Goal: Information Seeking & Learning: Find specific fact

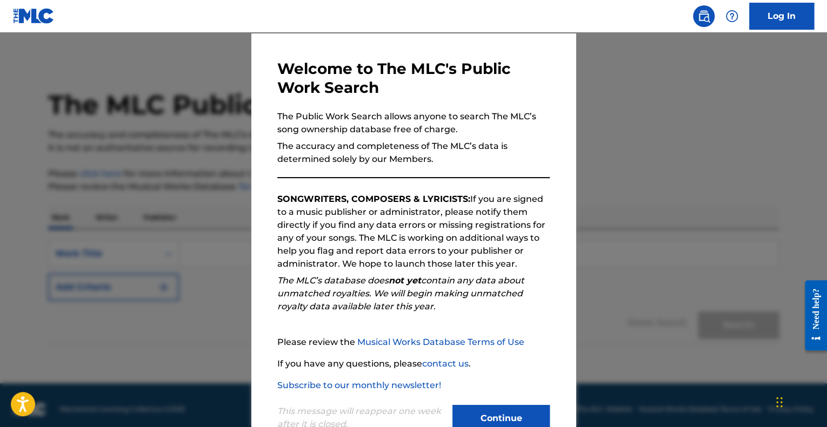
scroll to position [67, 0]
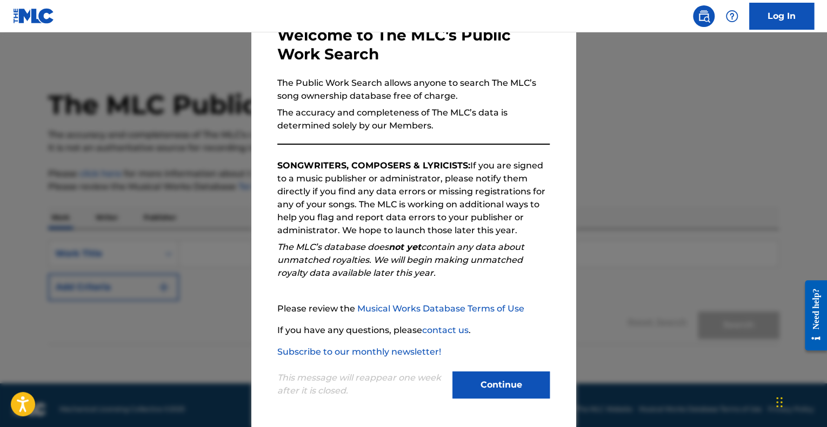
click at [493, 388] on button "Continue" at bounding box center [500, 385] width 97 height 27
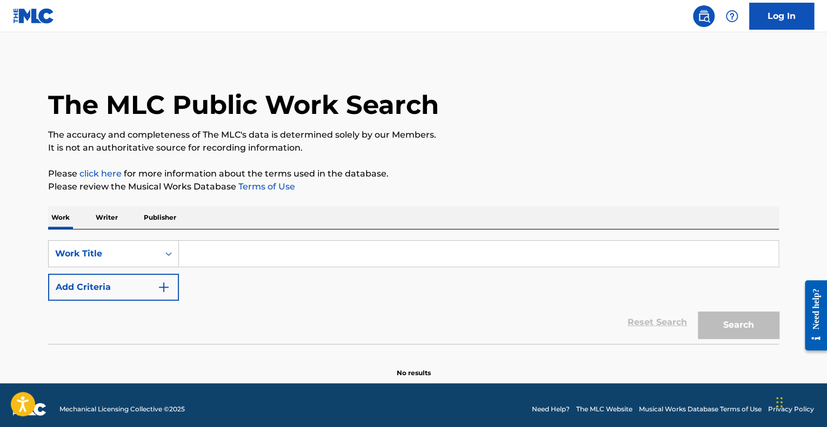
click at [95, 286] on button "Add Criteria" at bounding box center [113, 287] width 131 height 27
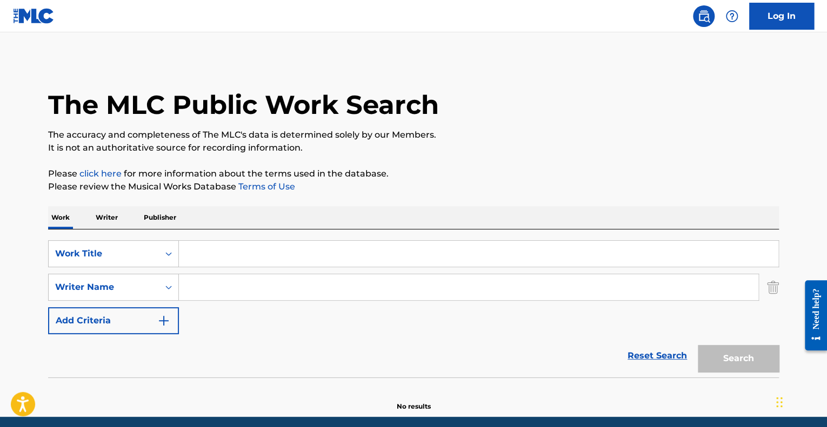
click at [213, 253] on input "Search Form" at bounding box center [478, 254] width 599 height 26
type input "h"
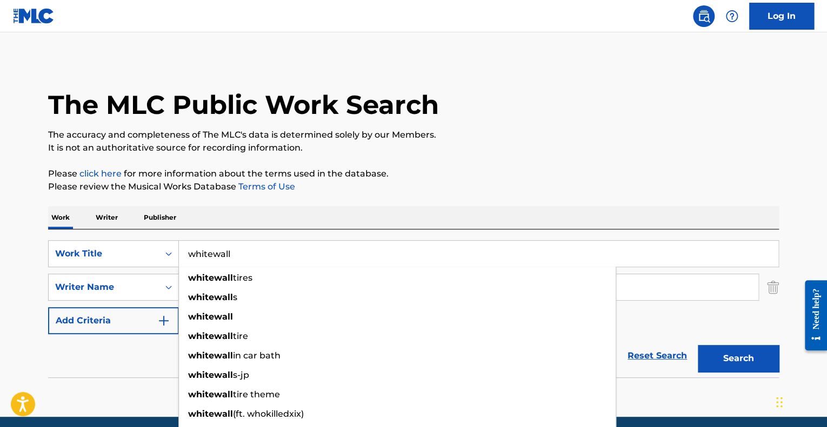
type input "whitewall"
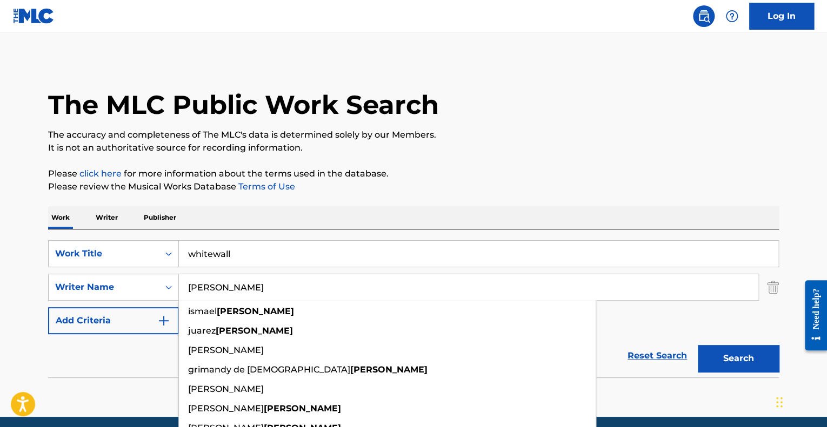
type input "[PERSON_NAME]"
click at [697, 345] on button "Search" at bounding box center [737, 358] width 81 height 27
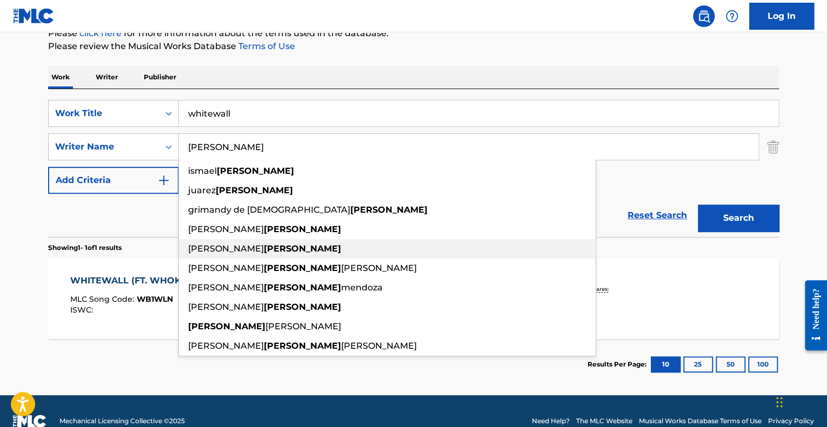
scroll to position [160, 0]
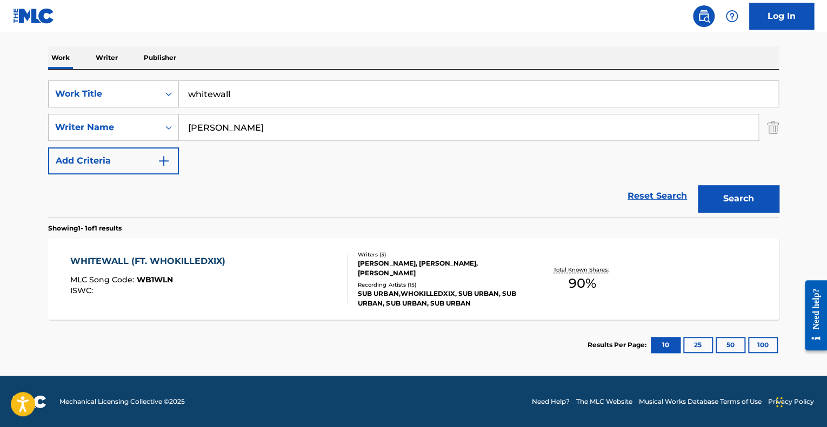
click at [17, 224] on main "The MLC Public Work Search The accuracy and completeness of The MLC's data is d…" at bounding box center [413, 124] width 827 height 504
click at [240, 287] on div "WHITEWALL (FT. WHOKILLEDXIX) MLC Song Code : WB1WLN ISWC :" at bounding box center [209, 279] width 278 height 49
